Goal: Use online tool/utility: Use online tool/utility

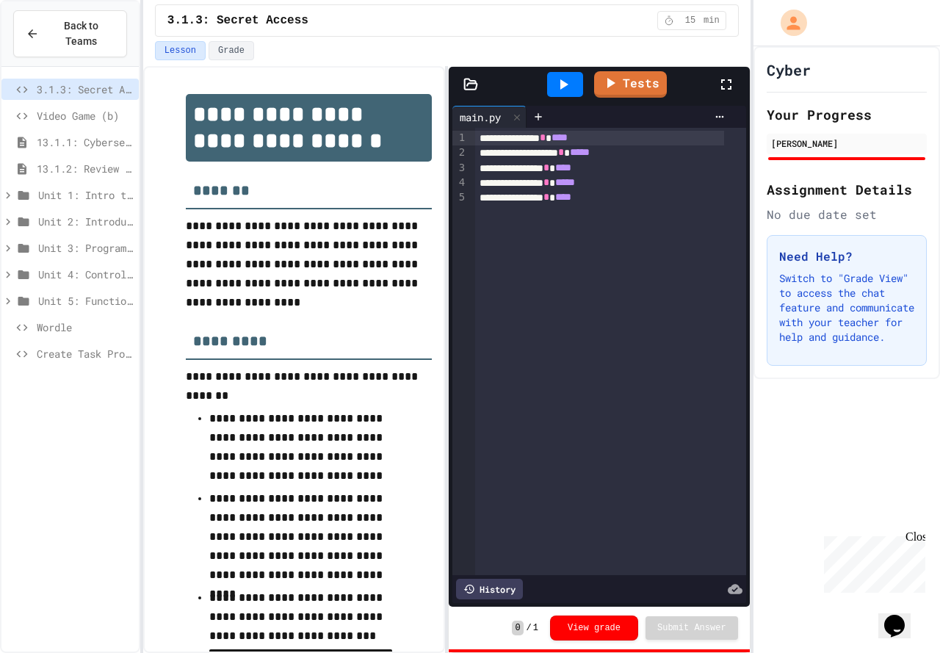
drag, startPoint x: 64, startPoint y: 42, endPoint x: 70, endPoint y: 29, distance: 13.8
click at [66, 33] on div "Back to Teams" at bounding box center [69, 33] width 137 height 65
click at [70, 29] on span "Back to Teams" at bounding box center [81, 33] width 67 height 31
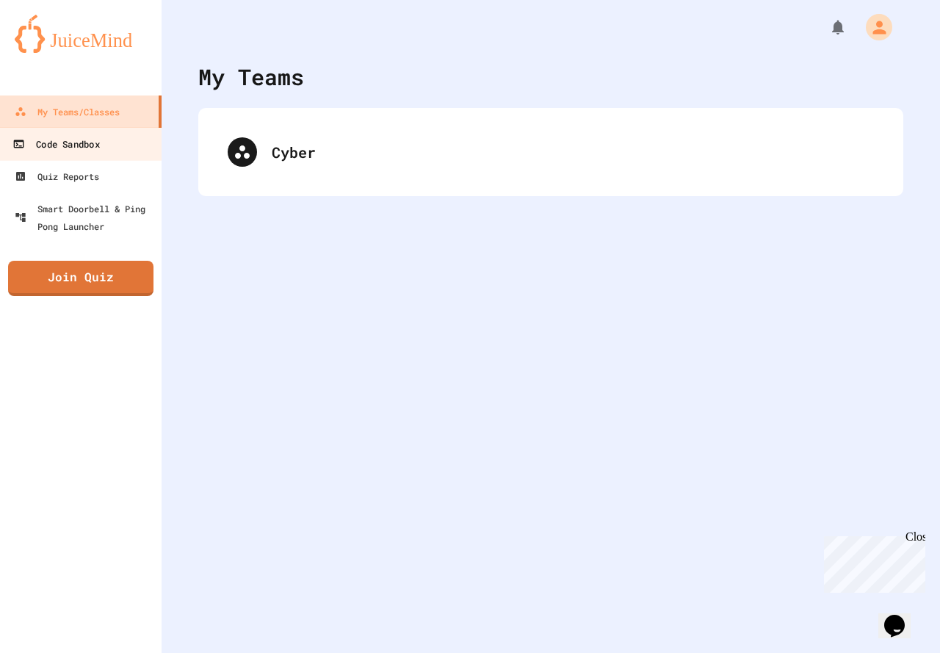
click at [88, 127] on link "Code Sandbox" at bounding box center [81, 143] width 167 height 33
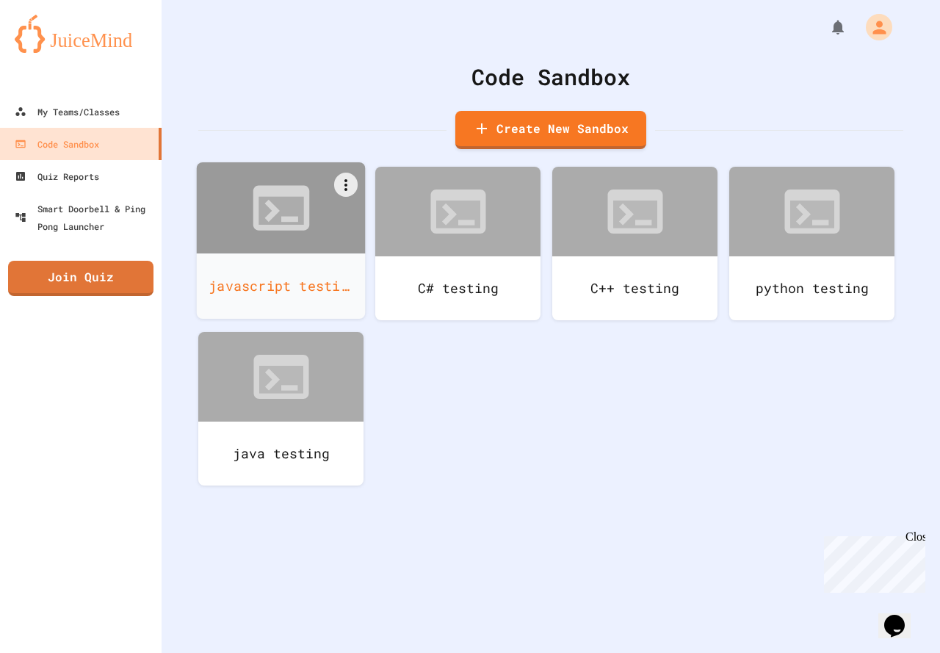
click at [235, 223] on div at bounding box center [281, 207] width 169 height 91
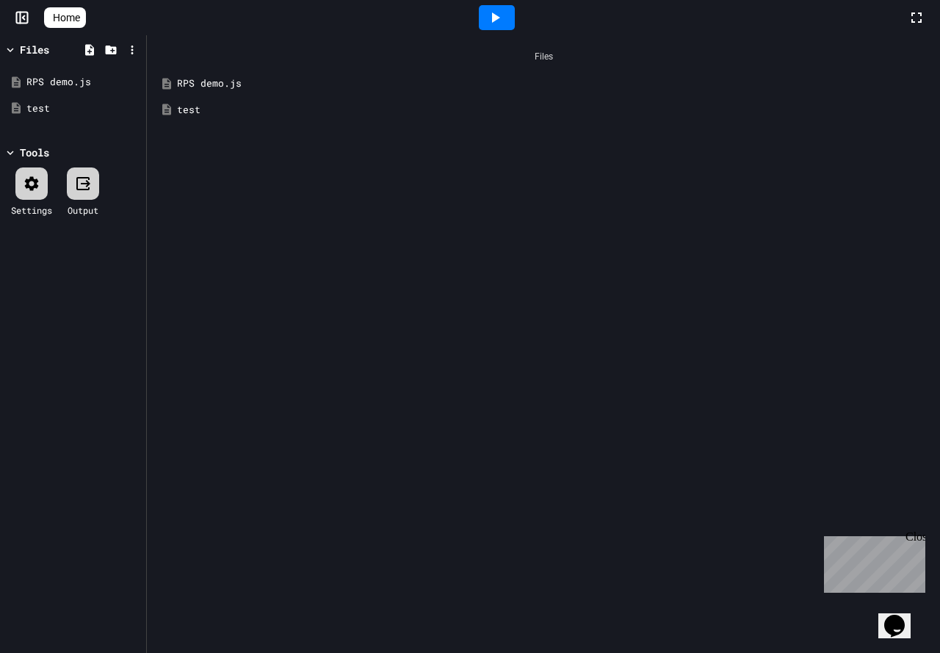
click at [209, 101] on div "test" at bounding box center [543, 110] width 779 height 26
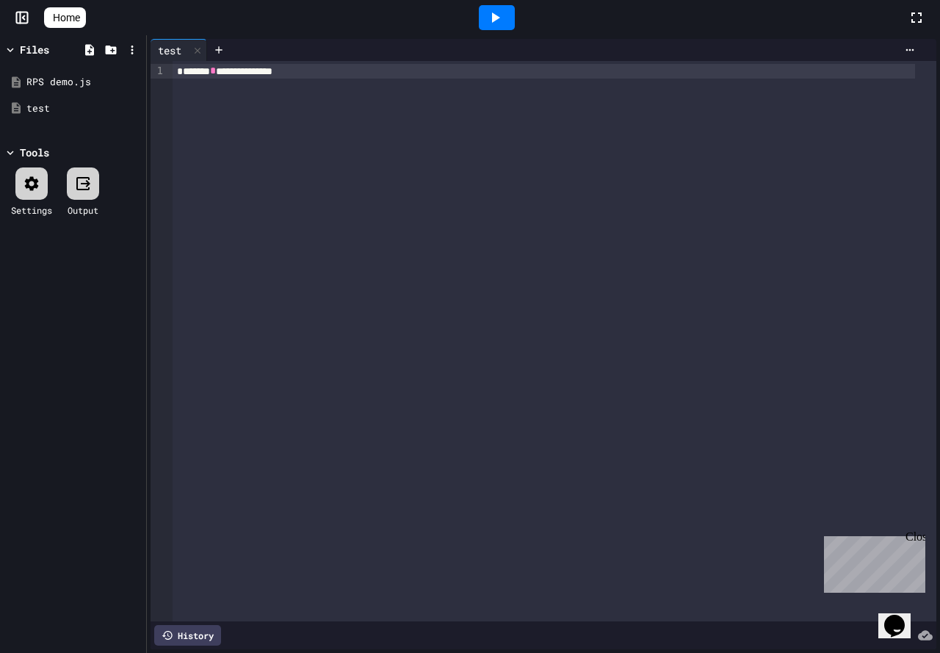
click at [331, 73] on div "**********" at bounding box center [544, 71] width 742 height 15
click at [485, 22] on div at bounding box center [497, 18] width 51 height 40
click at [504, 19] on icon at bounding box center [495, 18] width 18 height 18
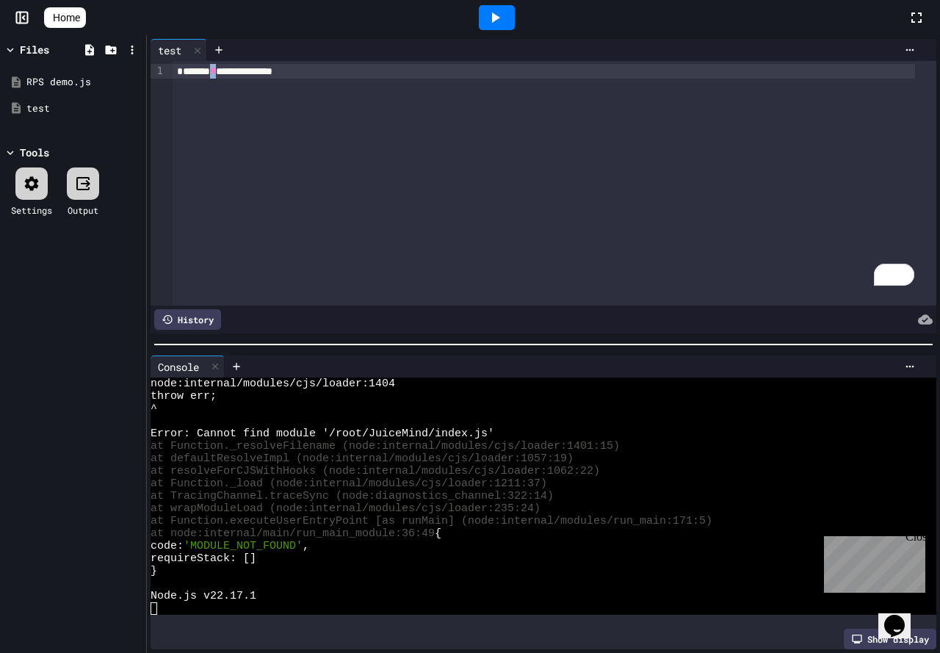
click at [216, 73] on span "*" at bounding box center [213, 70] width 6 height 10
click at [347, 84] on div "**********" at bounding box center [555, 183] width 764 height 245
click at [98, 82] on div "RPS demo.js" at bounding box center [75, 82] width 98 height 15
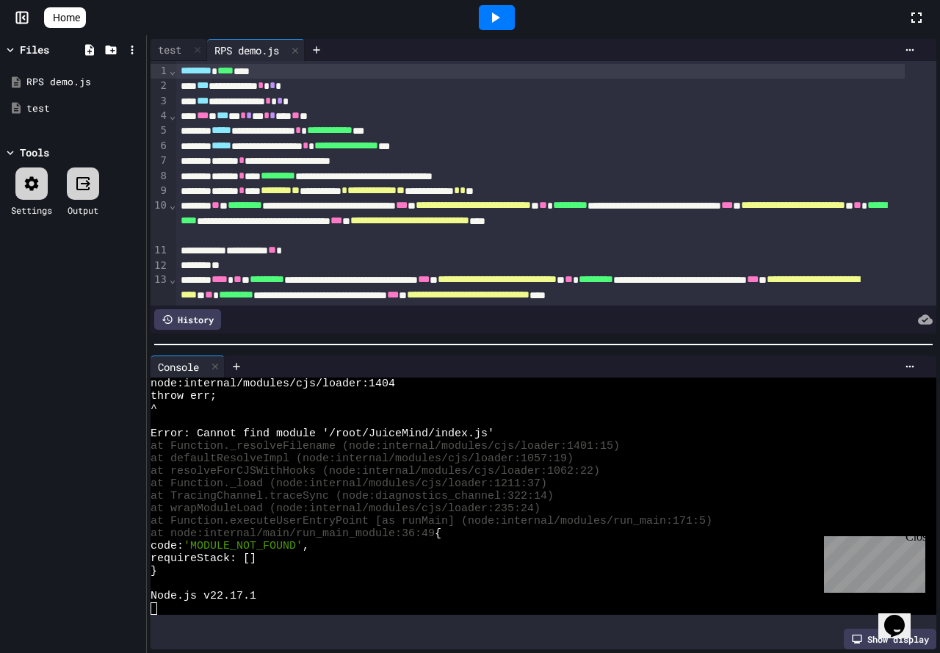
click at [500, 14] on icon at bounding box center [495, 18] width 18 height 18
